Goal: Information Seeking & Learning: Learn about a topic

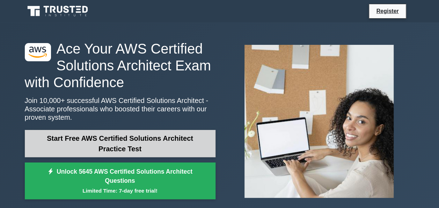
click at [154, 136] on link "Start Free AWS Certified Solutions Architect Practice Test" at bounding box center [120, 143] width 191 height 27
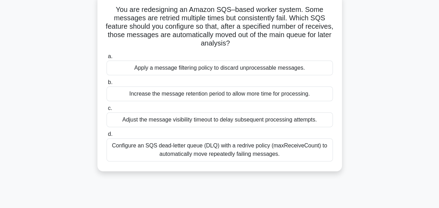
scroll to position [84, 0]
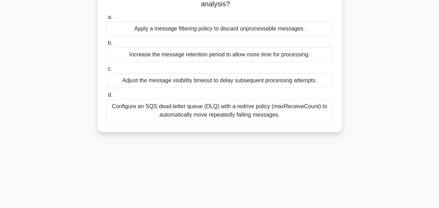
click at [195, 101] on div "Configure an SQS dead-letter queue (DLQ) with a redrive policy (maxReceiveCount…" at bounding box center [220, 110] width 226 height 23
click at [107, 97] on input "d. Configure an SQS dead-letter queue (DLQ) with a redrive policy (maxReceiveCo…" at bounding box center [107, 95] width 0 height 5
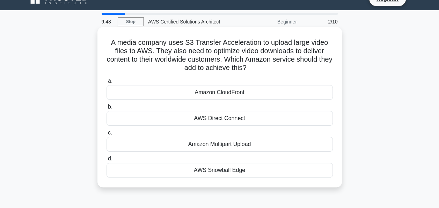
scroll to position [0, 0]
